Goal: Task Accomplishment & Management: Use online tool/utility

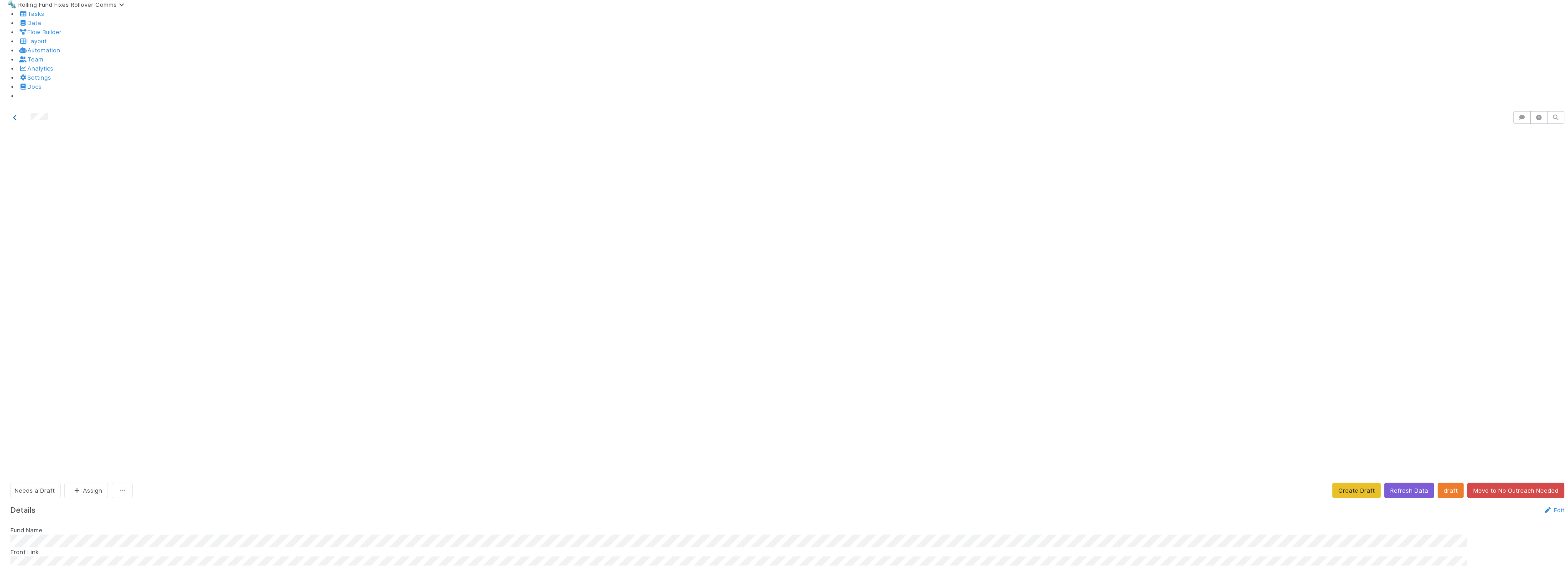
click at [15, 115] on icon at bounding box center [14, 118] width 9 height 6
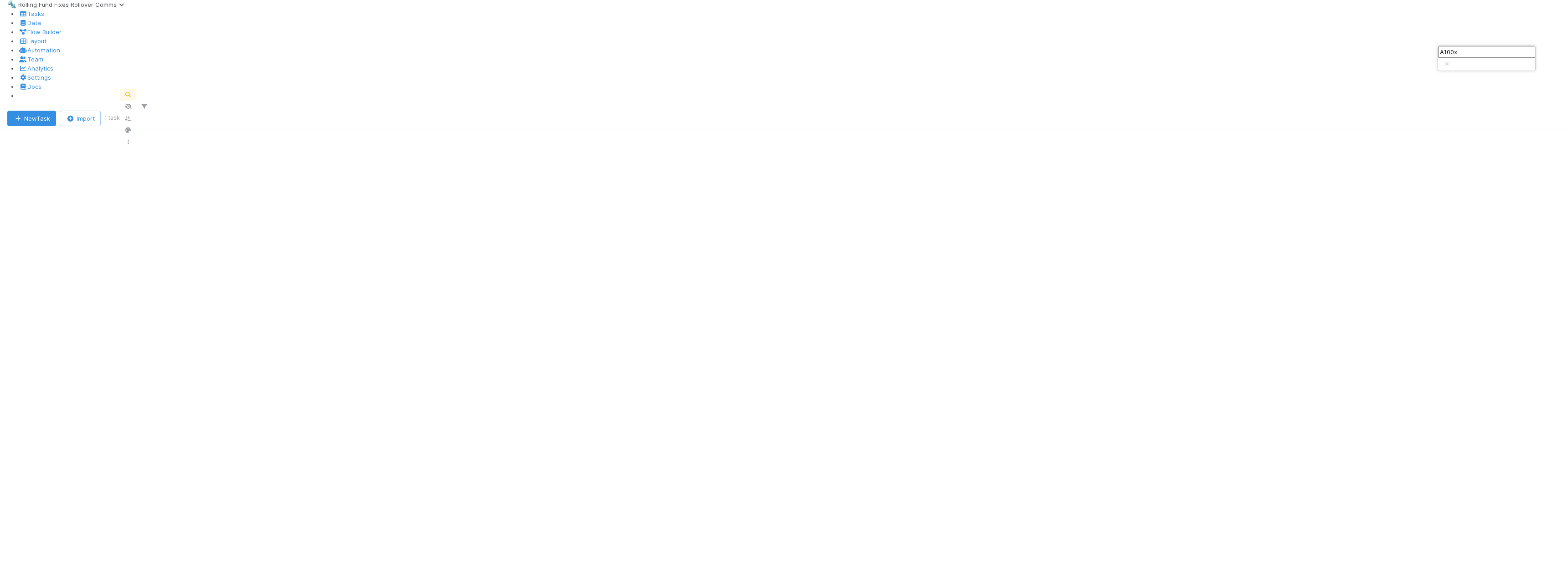
scroll to position [465, 1438]
click at [1465, 53] on input "A100x" at bounding box center [1487, 51] width 97 height 12
type input "rolling fun"
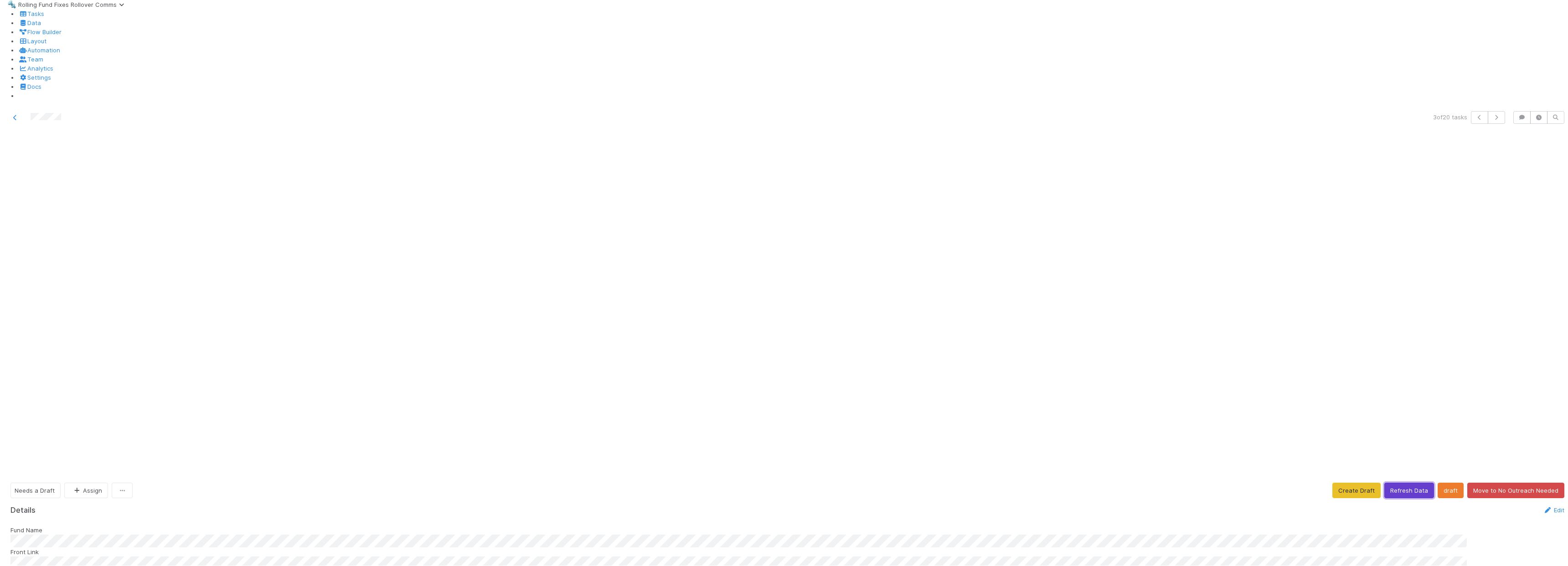
click at [1397, 483] on button "Refresh Data" at bounding box center [1409, 491] width 50 height 16
